Goal: Transaction & Acquisition: Purchase product/service

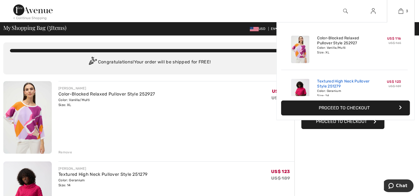
click at [332, 85] on link "Textured High Neck Pullover Style 251279" at bounding box center [344, 84] width 55 height 10
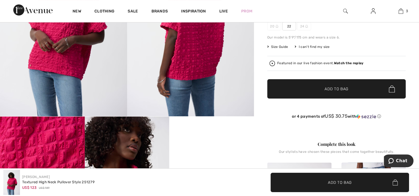
scroll to position [129, 0]
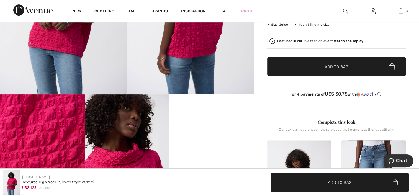
click at [392, 66] on img at bounding box center [392, 66] width 6 height 7
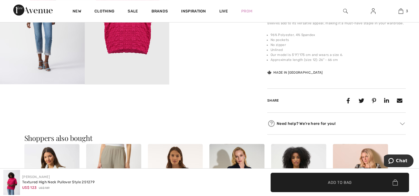
scroll to position [408, 0]
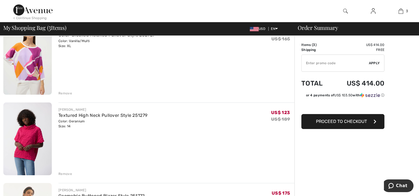
scroll to position [103, 0]
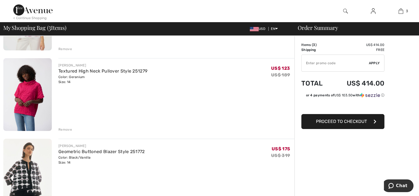
click at [66, 129] on div "Remove" at bounding box center [65, 129] width 14 height 5
